Goal: Task Accomplishment & Management: Use online tool/utility

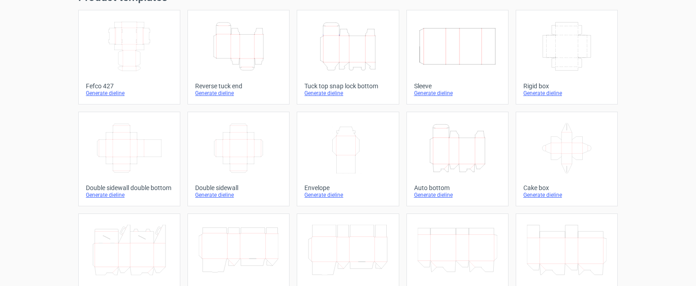
scroll to position [45, 0]
click at [141, 152] on icon "Width Depth Height" at bounding box center [130, 147] width 80 height 50
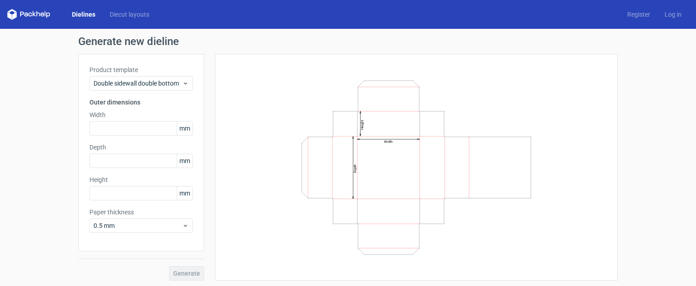
click at [262, 112] on div "Width Depth Height" at bounding box center [416, 167] width 381 height 204
click at [121, 128] on input "text" at bounding box center [141, 128] width 103 height 14
type input "135"
type input "230"
click at [102, 201] on div "Product template Double sidewall double bottom Outer dimensions Width 135 mm De…" at bounding box center [141, 152] width 126 height 197
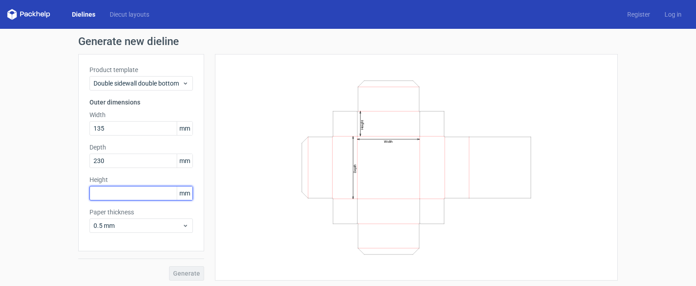
click at [104, 190] on input "text" at bounding box center [141, 193] width 103 height 14
click at [98, 195] on input "325" at bounding box center [141, 193] width 103 height 14
click at [122, 197] on input "325" at bounding box center [141, 193] width 103 height 14
type input "33"
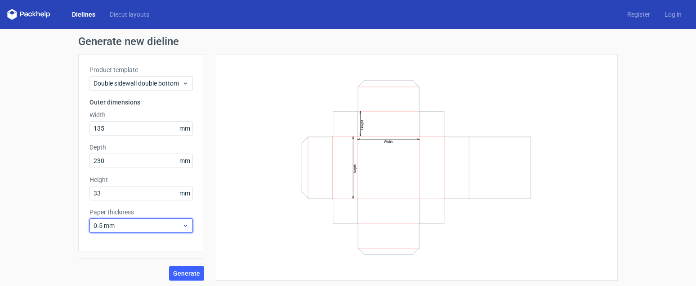
click at [117, 220] on div "0.5 mm" at bounding box center [141, 225] width 103 height 14
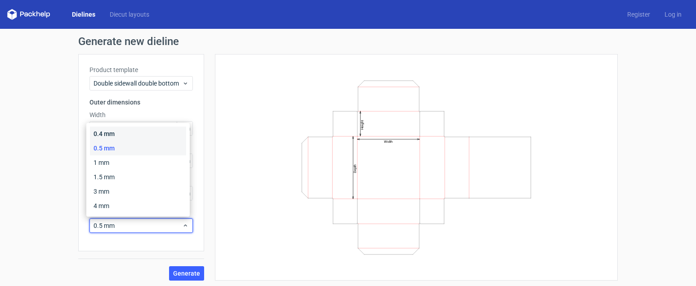
click at [103, 128] on div "0.4 mm" at bounding box center [138, 133] width 96 height 14
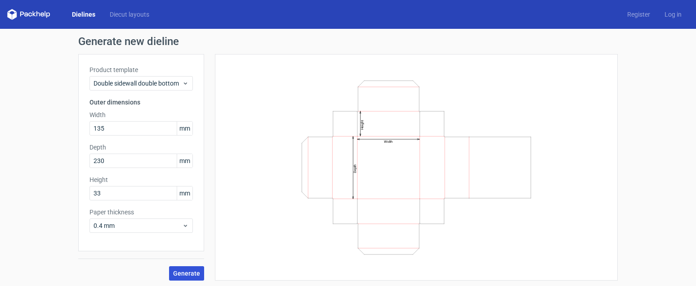
click at [186, 272] on span "Generate" at bounding box center [186, 273] width 27 height 6
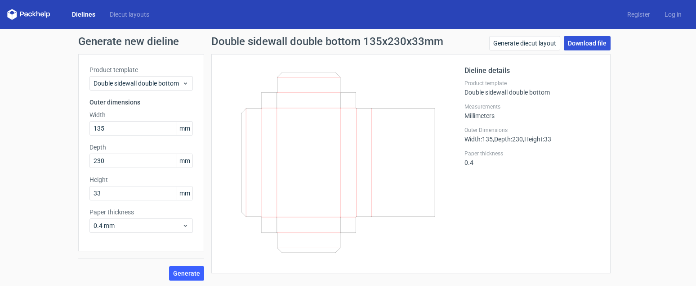
click at [590, 45] on link "Download file" at bounding box center [587, 43] width 47 height 14
click at [568, 44] on link "Download file" at bounding box center [587, 43] width 47 height 14
